Goal: Information Seeking & Learning: Find specific page/section

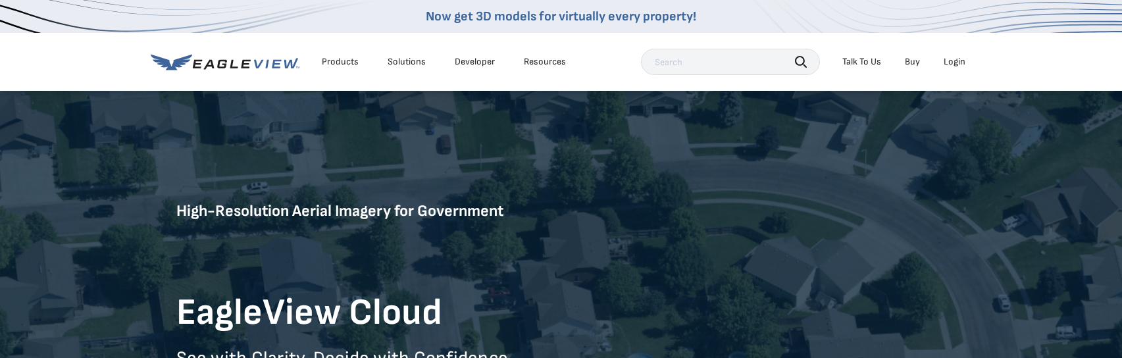
click at [539, 63] on div "Resources" at bounding box center [545, 62] width 42 height 12
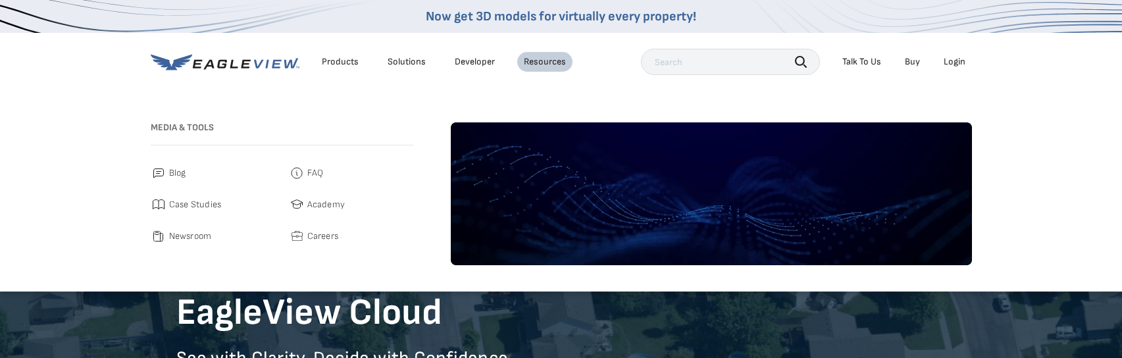
click at [309, 176] on span "FAQ" at bounding box center [315, 173] width 16 height 16
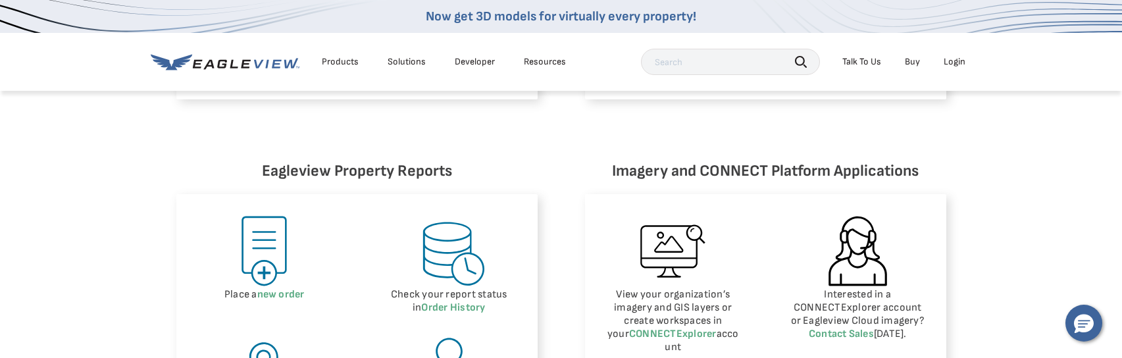
scroll to position [658, 0]
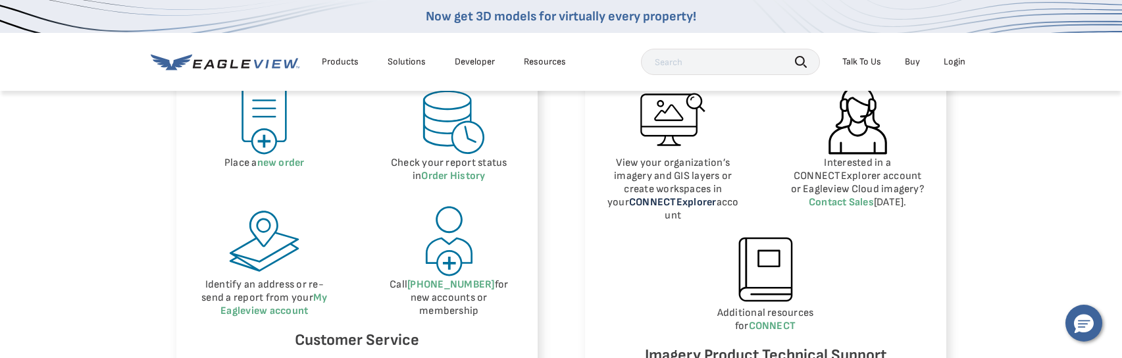
click at [656, 205] on link "CONNECTExplorer" at bounding box center [673, 202] width 88 height 13
